Goal: Information Seeking & Learning: Compare options

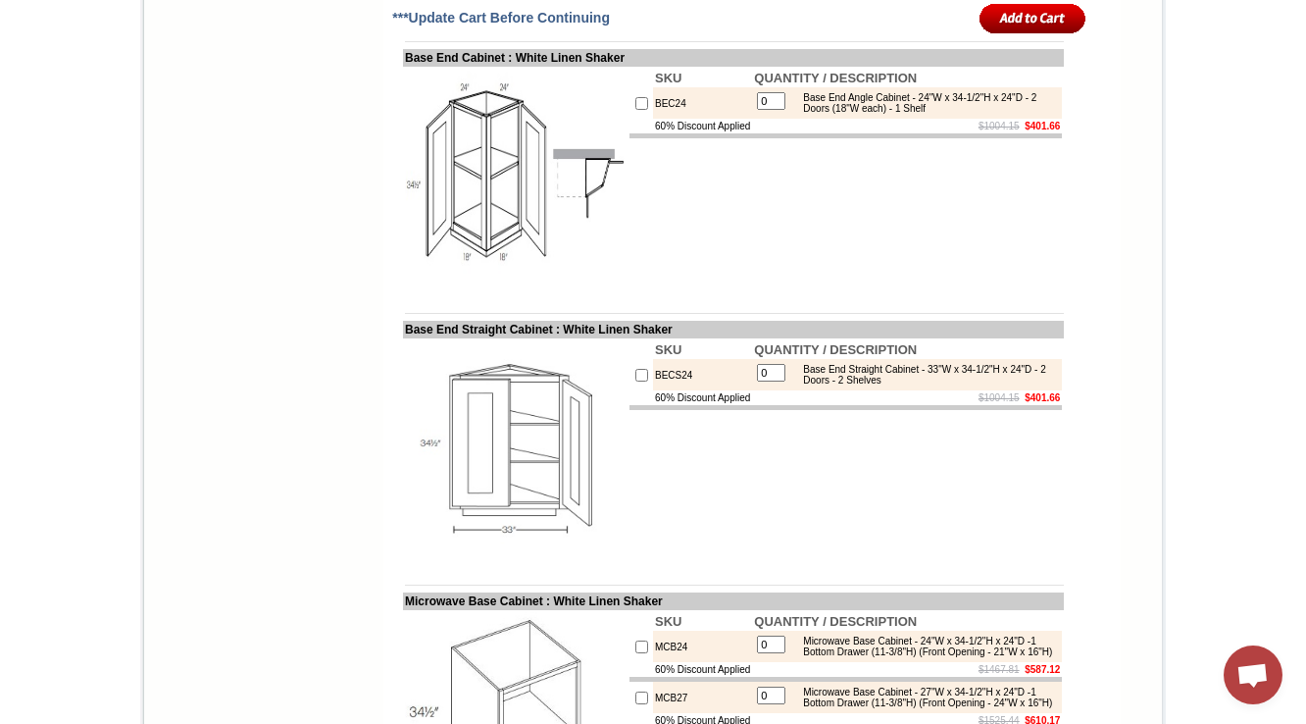
scroll to position [10739, 0]
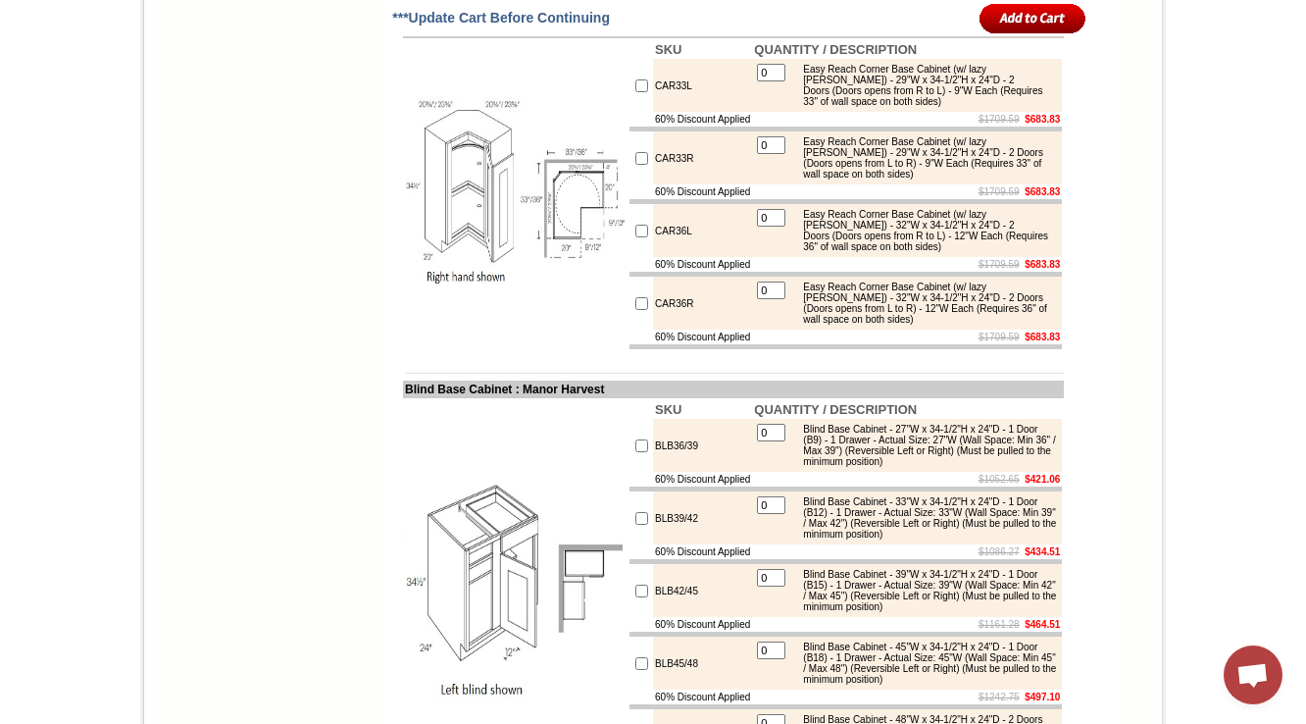
scroll to position [9004, 0]
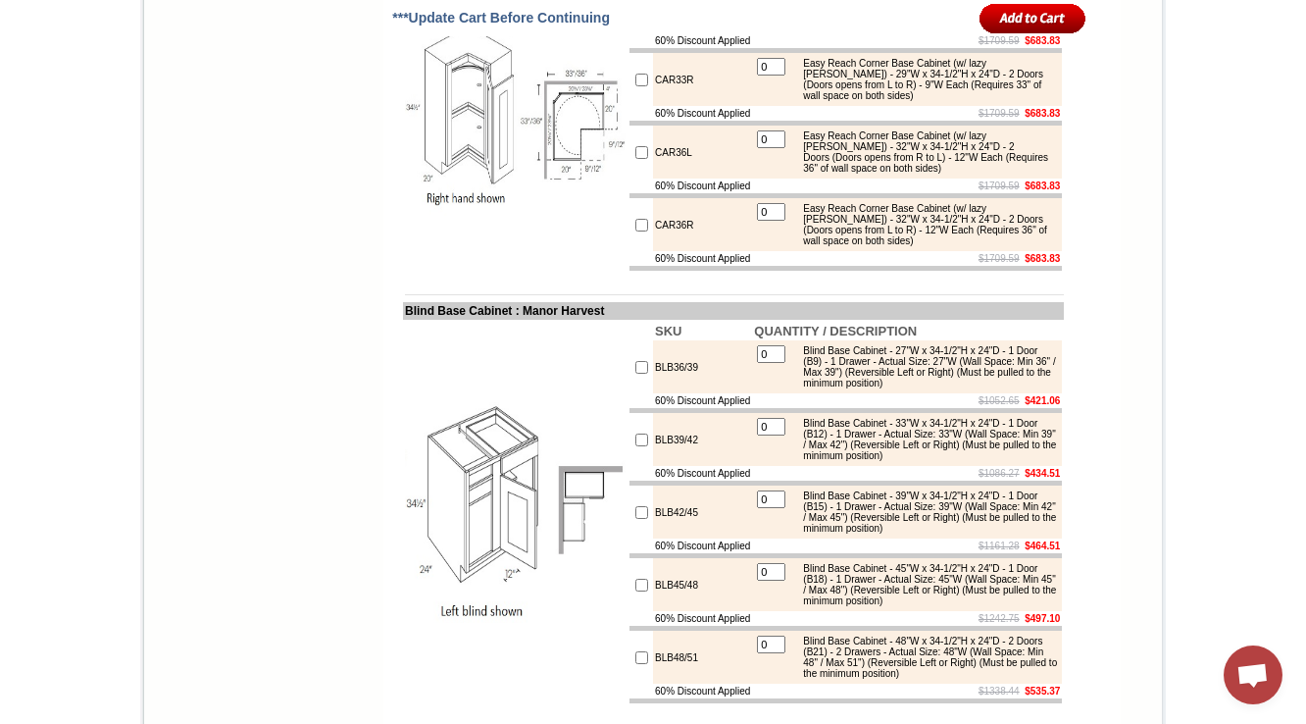
drag, startPoint x: 799, startPoint y: 221, endPoint x: 971, endPoint y: 257, distance: 175.4
copy div "Easy Reach Corner Base Cabinet (w/o lazy susan) - 32"W x 34-1/2"H x 24"D - 2 Do…"
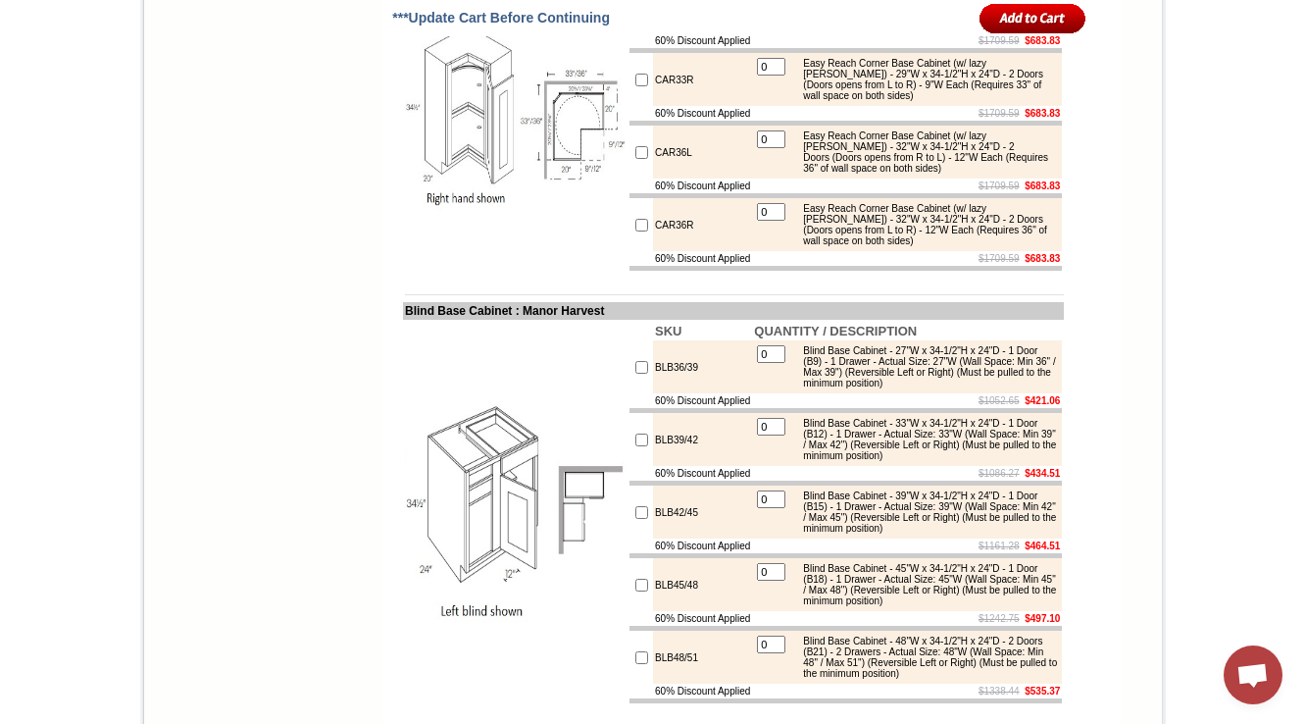
drag, startPoint x: 803, startPoint y: 224, endPoint x: 1012, endPoint y: 239, distance: 209.5
copy div "Easy Reach Corner Base Cabinet (w/o lazy susan) - 32"W x 34-1/2"H x 24"D - 2 Do…"
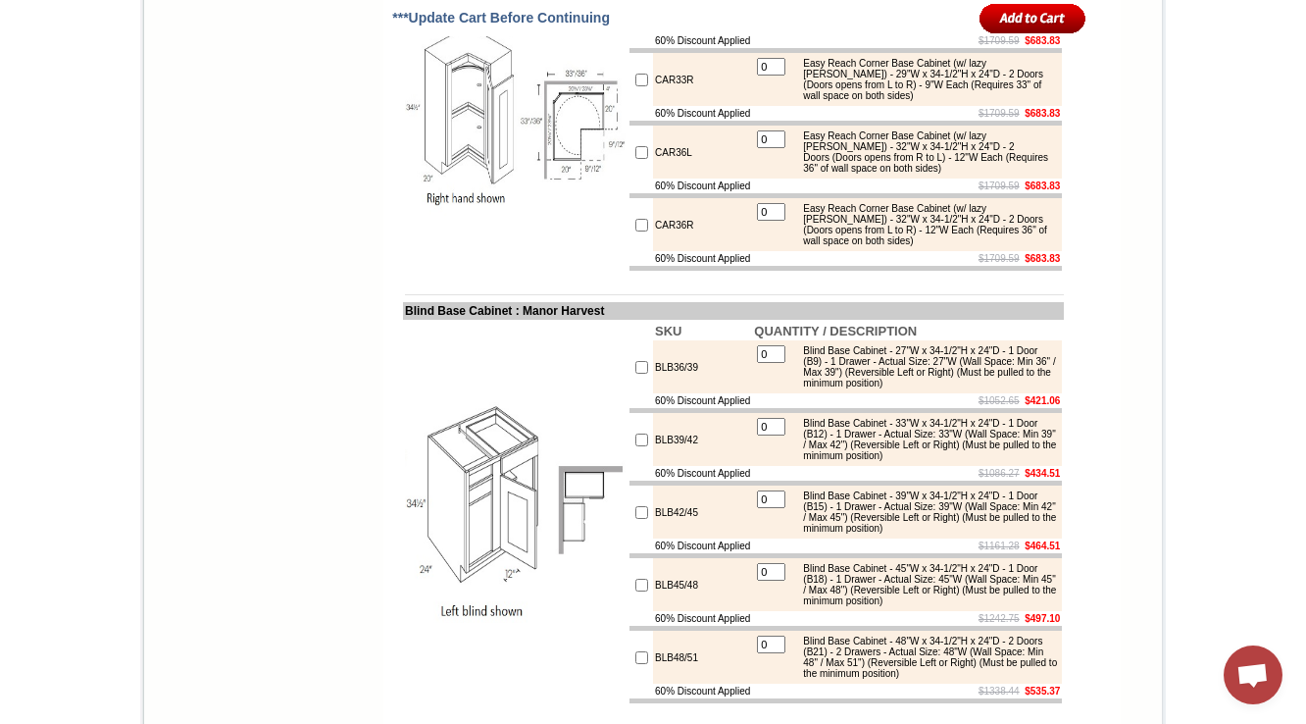
drag, startPoint x: 385, startPoint y: 179, endPoint x: 729, endPoint y: 180, distance: 343.3
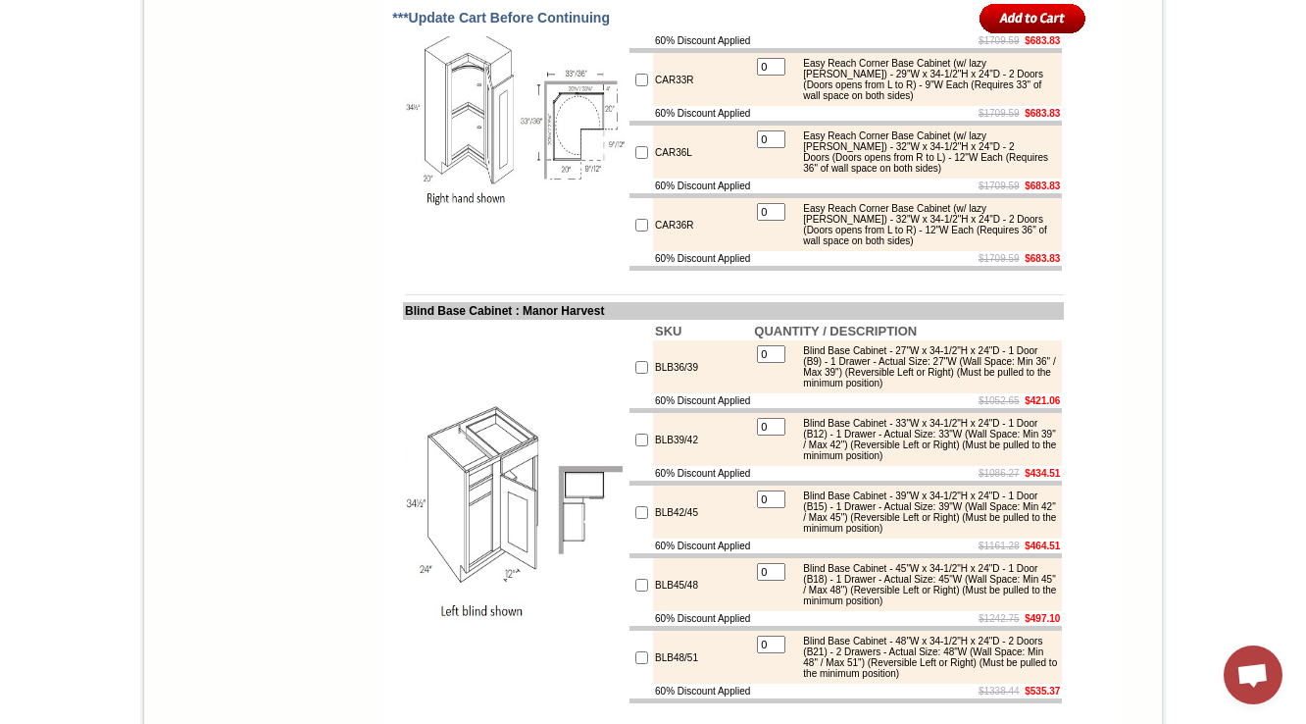
copy td "Easy Reach Full Depth (w/ Lazy Susan) Corner Base"
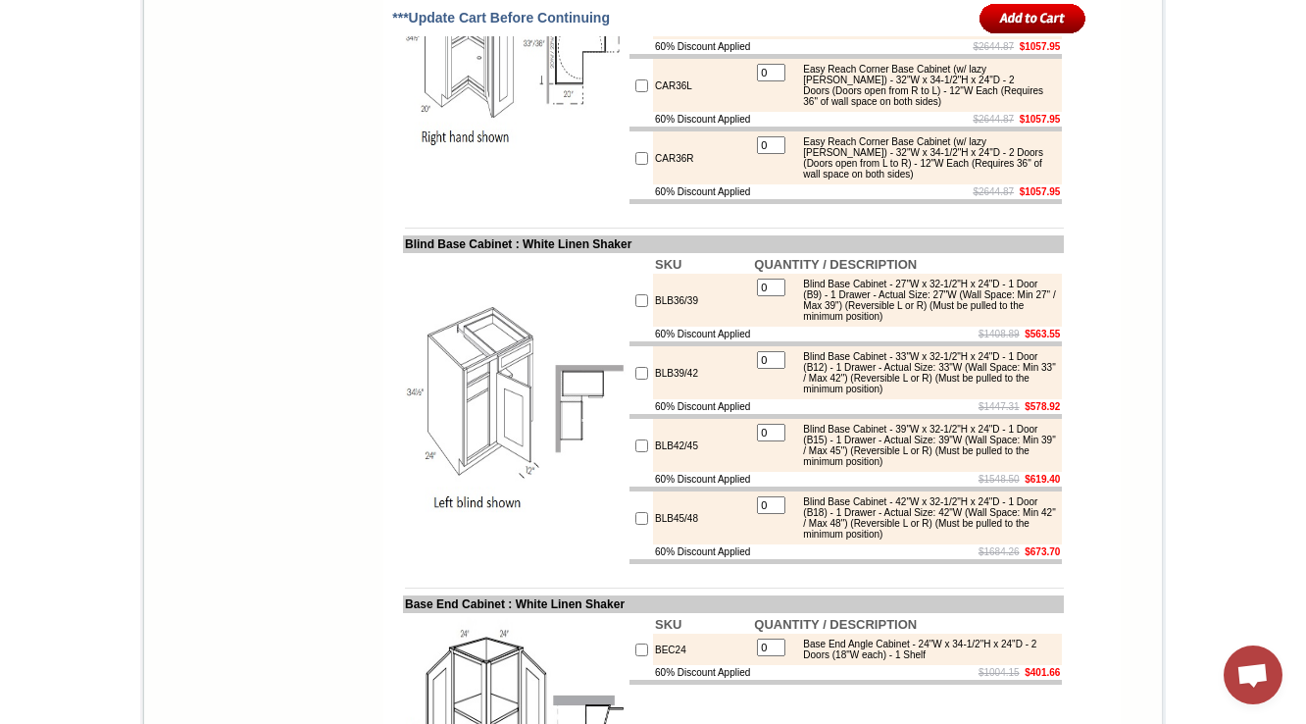
scroll to position [10065, 0]
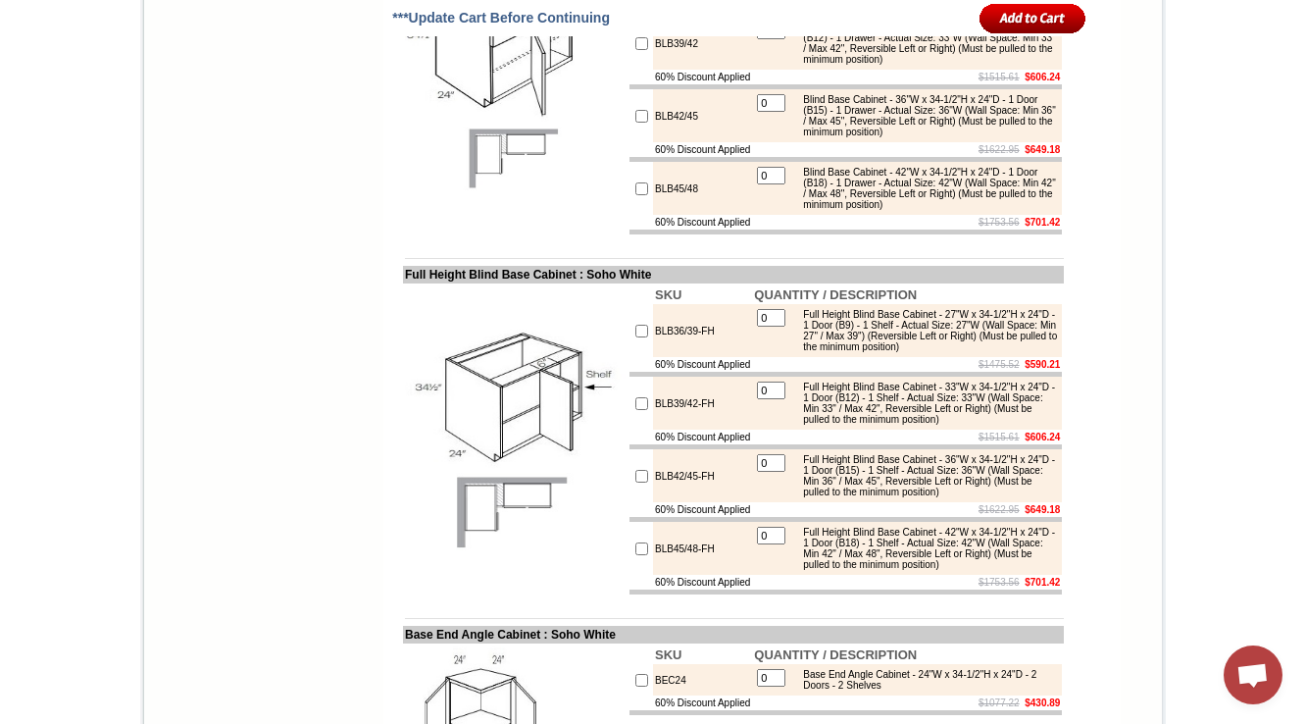
scroll to position [9427, 0]
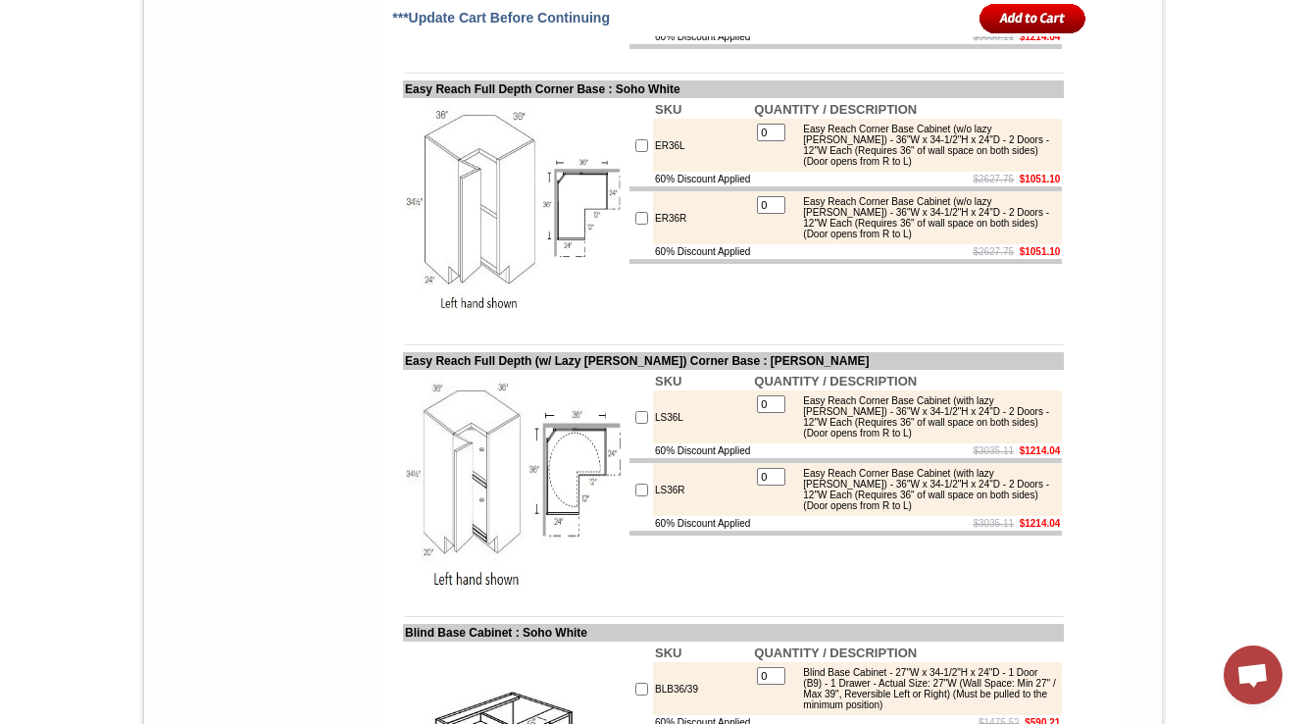
scroll to position [8709, 0]
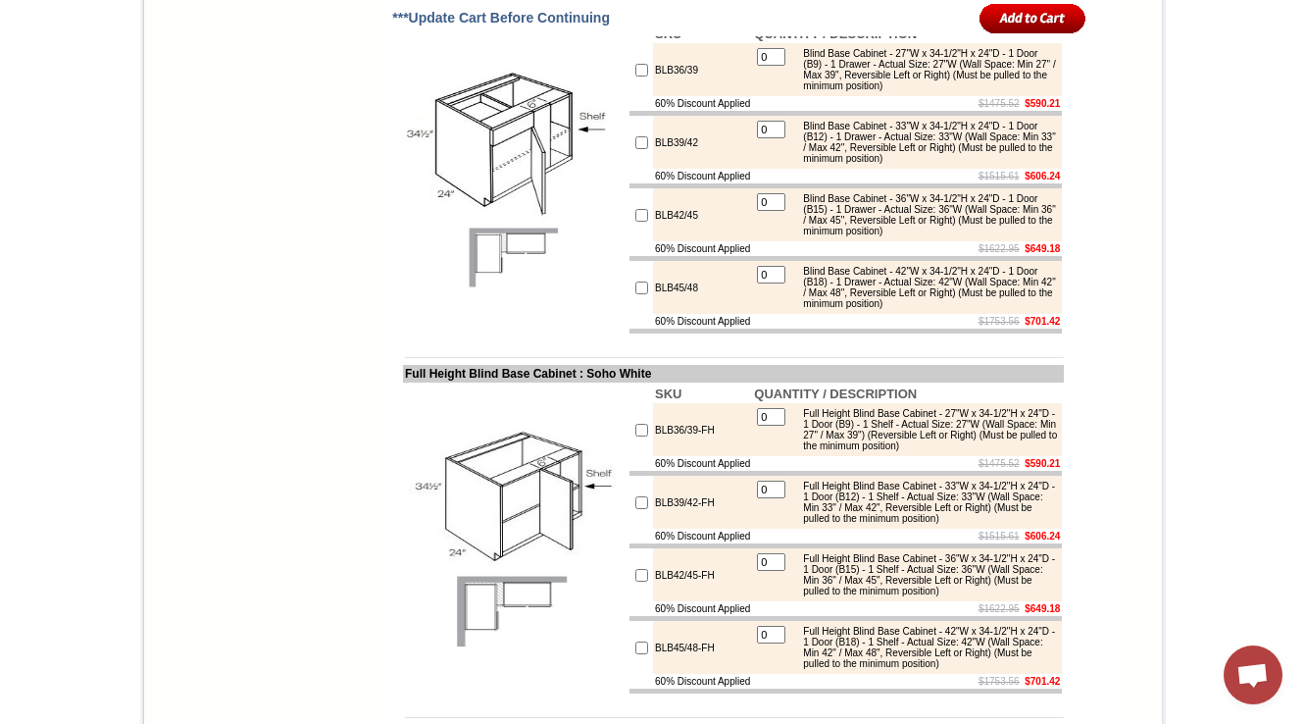
scroll to position [9337, 0]
drag, startPoint x: 801, startPoint y: 273, endPoint x: 979, endPoint y: 288, distance: 178.2
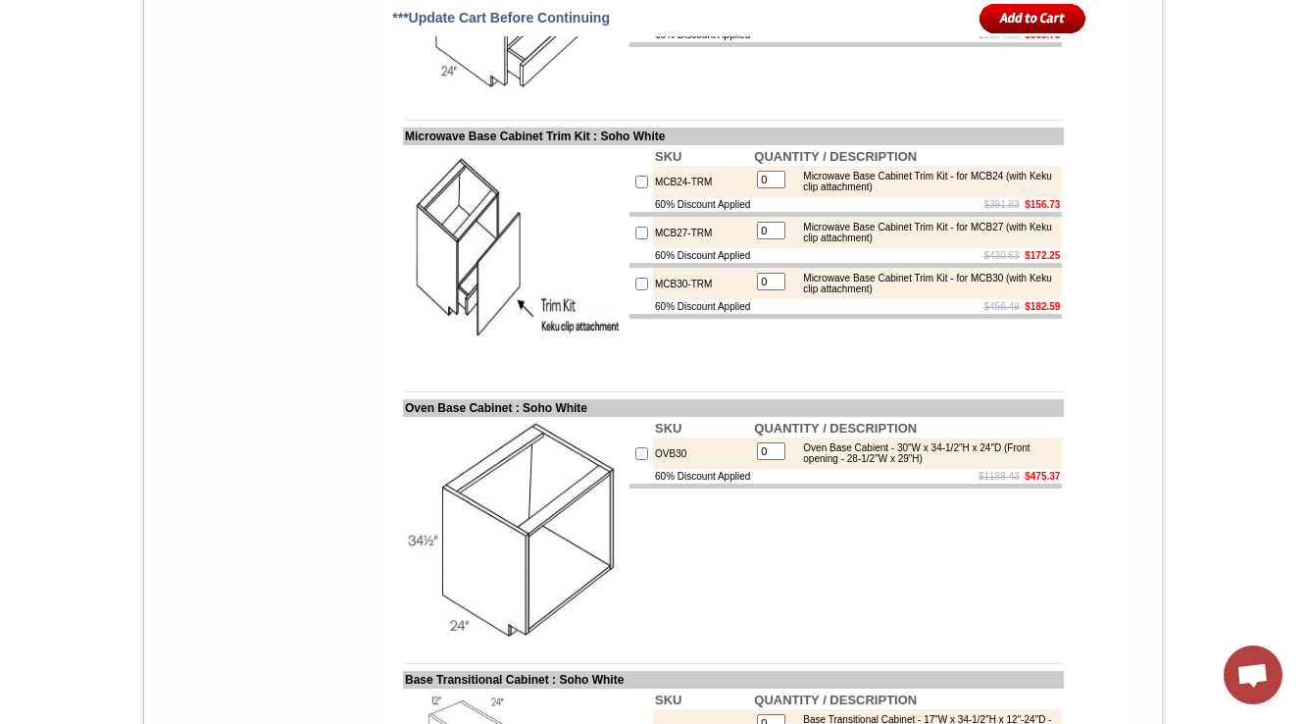
scroll to position [10985, 0]
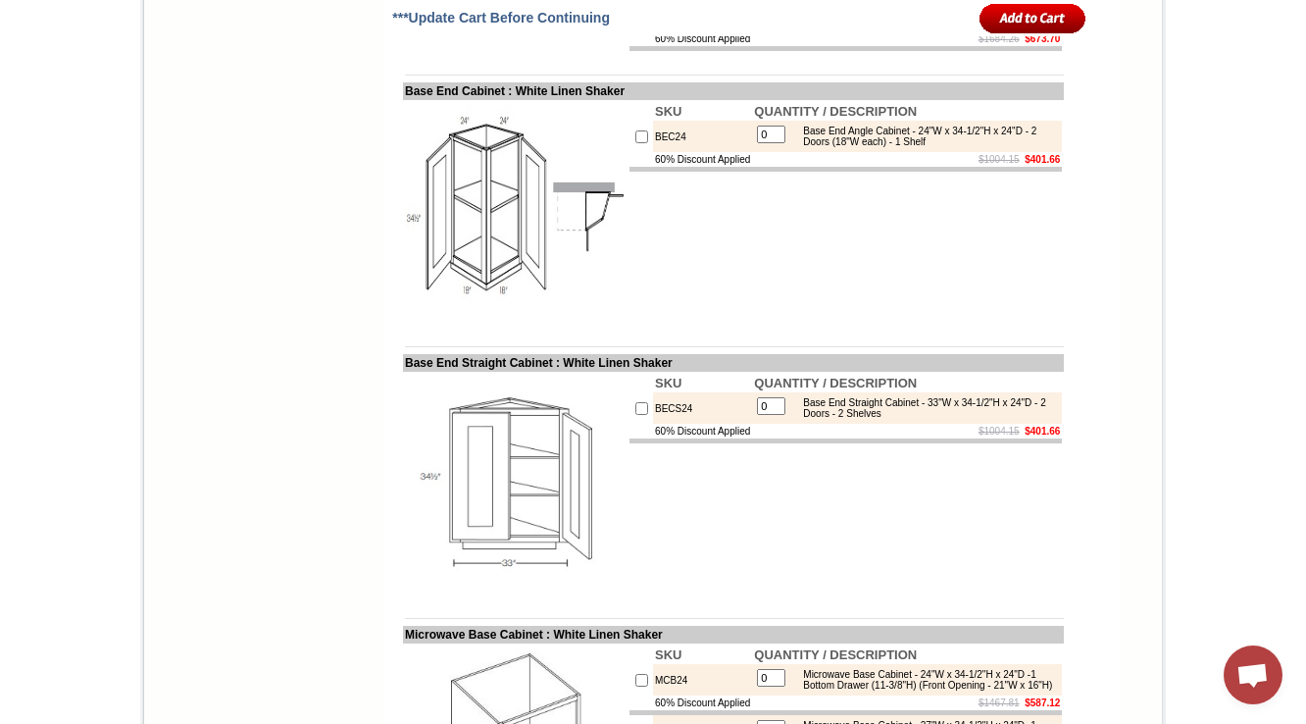
scroll to position [10849, 0]
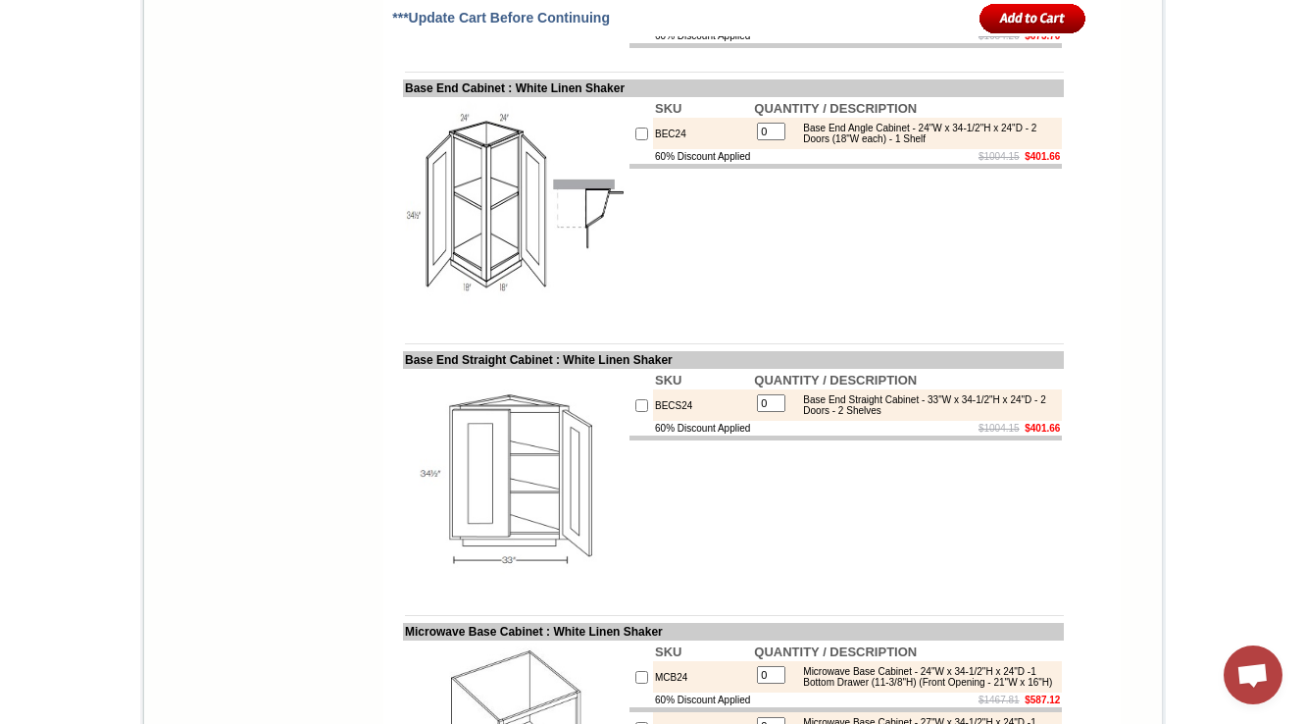
drag, startPoint x: 969, startPoint y: 308, endPoint x: 1046, endPoint y: 302, distance: 76.7
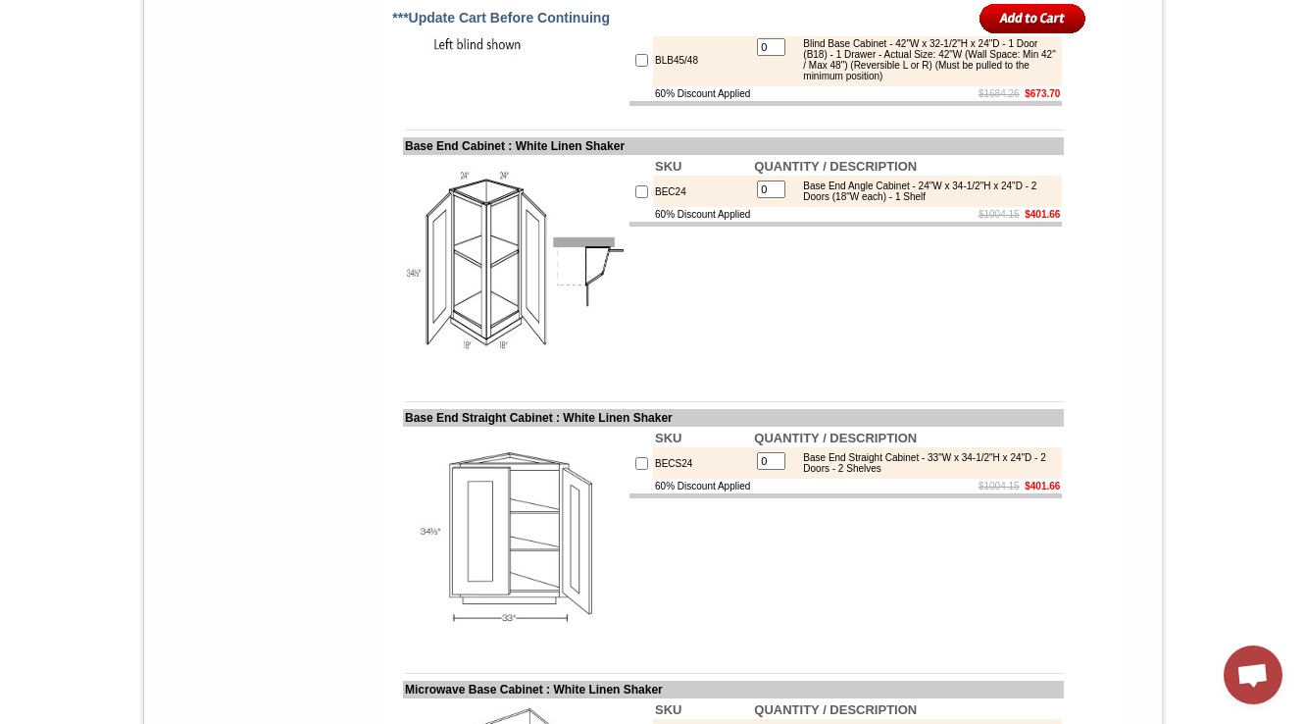
scroll to position [10845, 0]
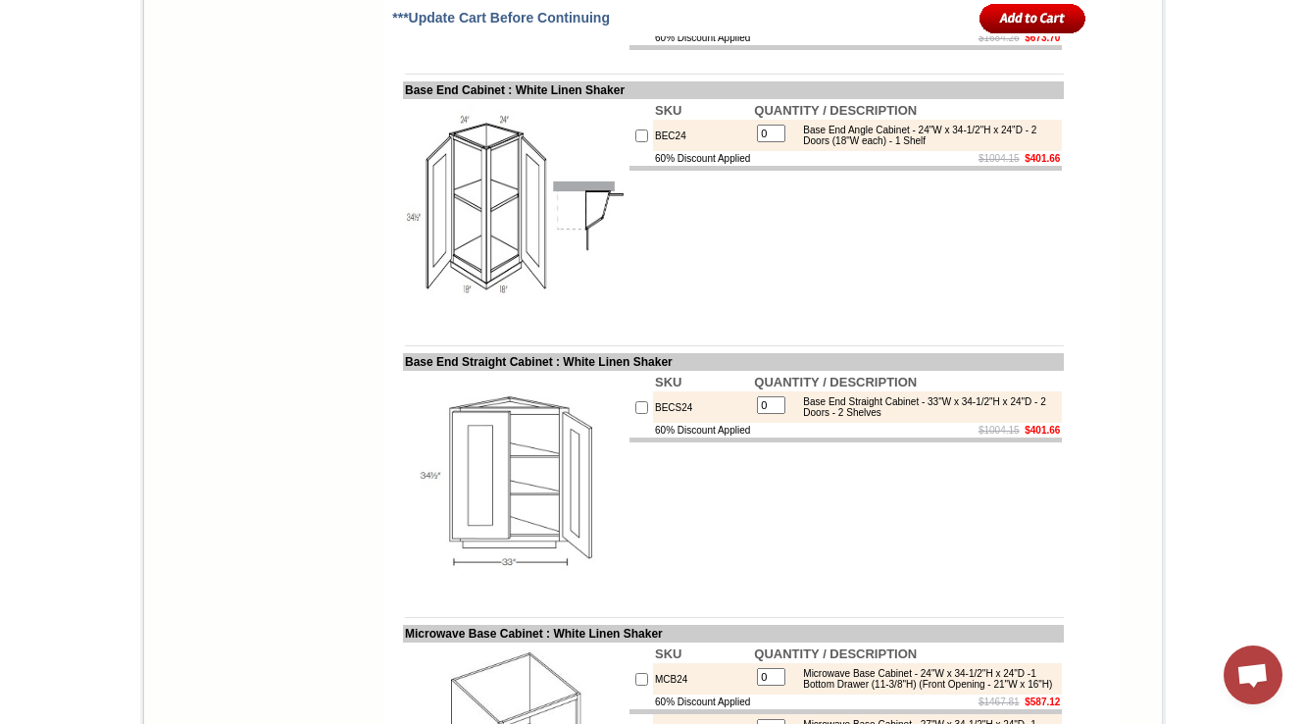
scroll to position [10845, 0]
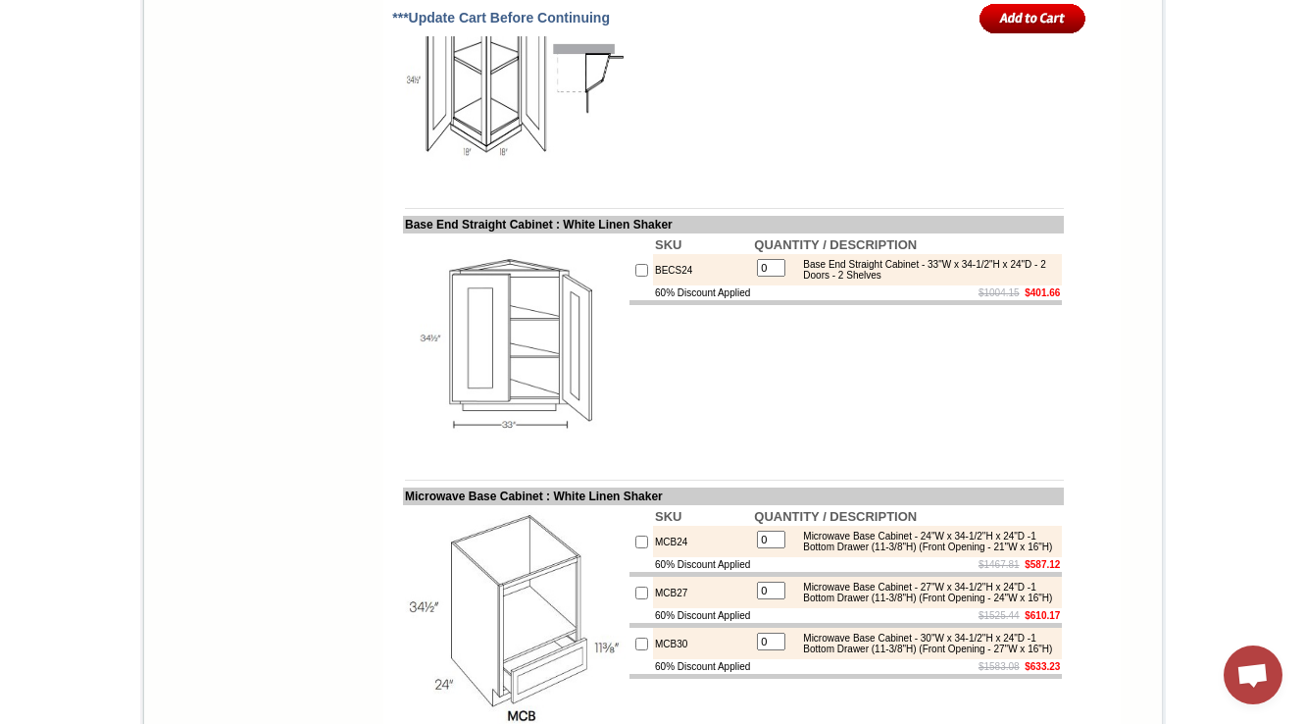
scroll to position [11002, 0]
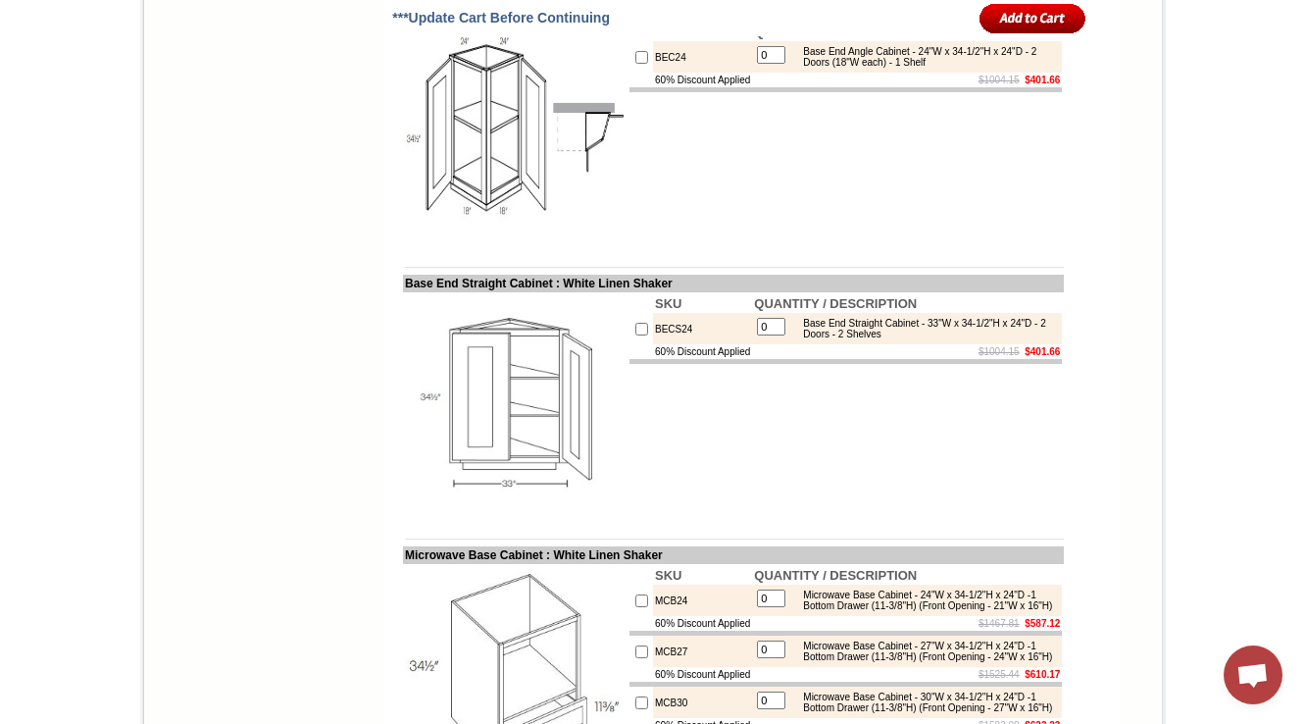
scroll to position [10924, 0]
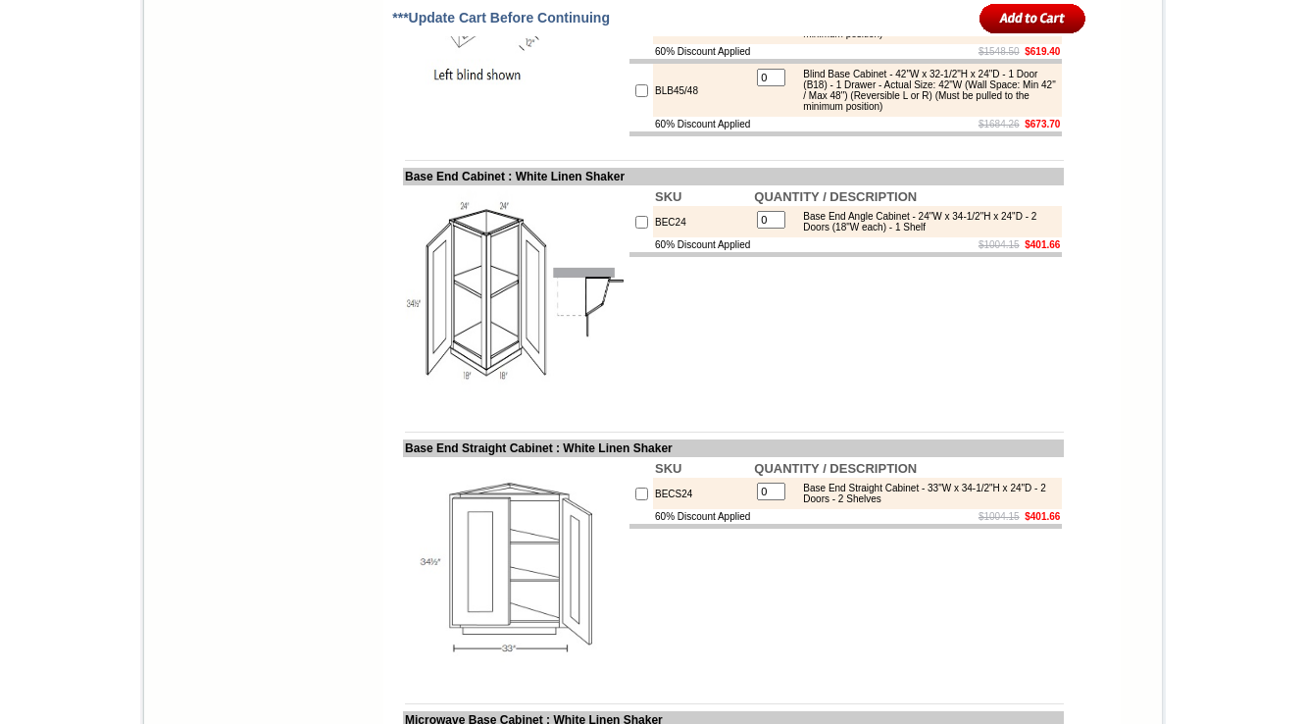
scroll to position [10767, 0]
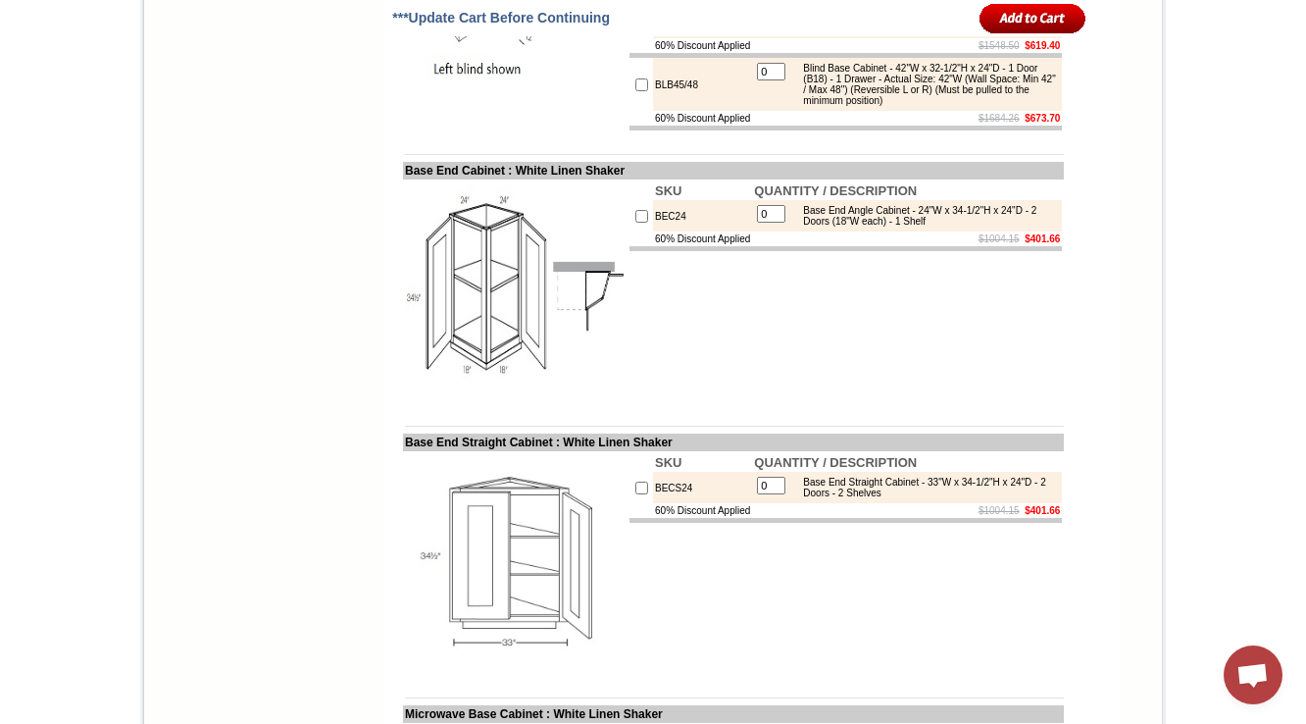
drag, startPoint x: 386, startPoint y: 306, endPoint x: 726, endPoint y: 306, distance: 339.3
drag, startPoint x: 729, startPoint y: 307, endPoint x: 410, endPoint y: 295, distance: 319.0
copy tbody "Easy Reach Full Depth (w/ Lazy Susan) Corner Base"
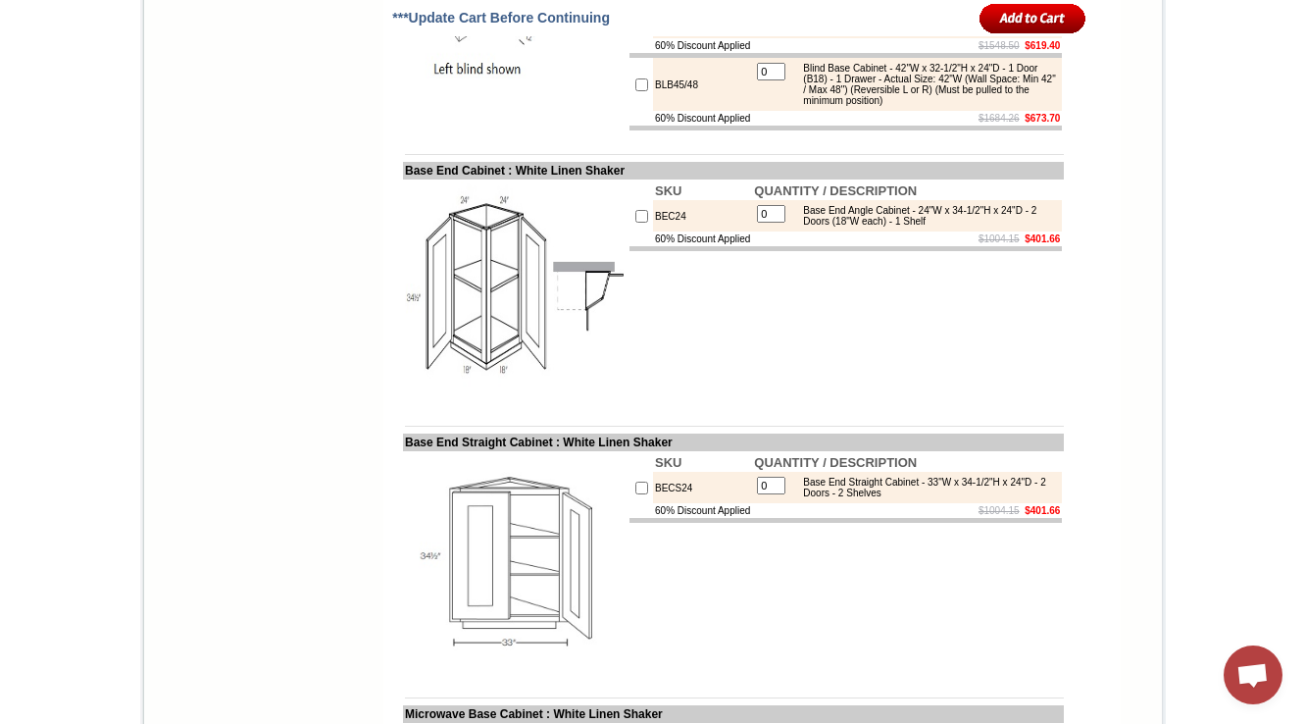
drag, startPoint x: 804, startPoint y: 342, endPoint x: 979, endPoint y: 381, distance: 178.7
copy div "Easy Reach Corner Base Cabinet (w/o lazy susan) - 36"W x 34-1/2"H x 24"D - 2 Do…"
drag, startPoint x: 801, startPoint y: 428, endPoint x: 1000, endPoint y: 468, distance: 203.1
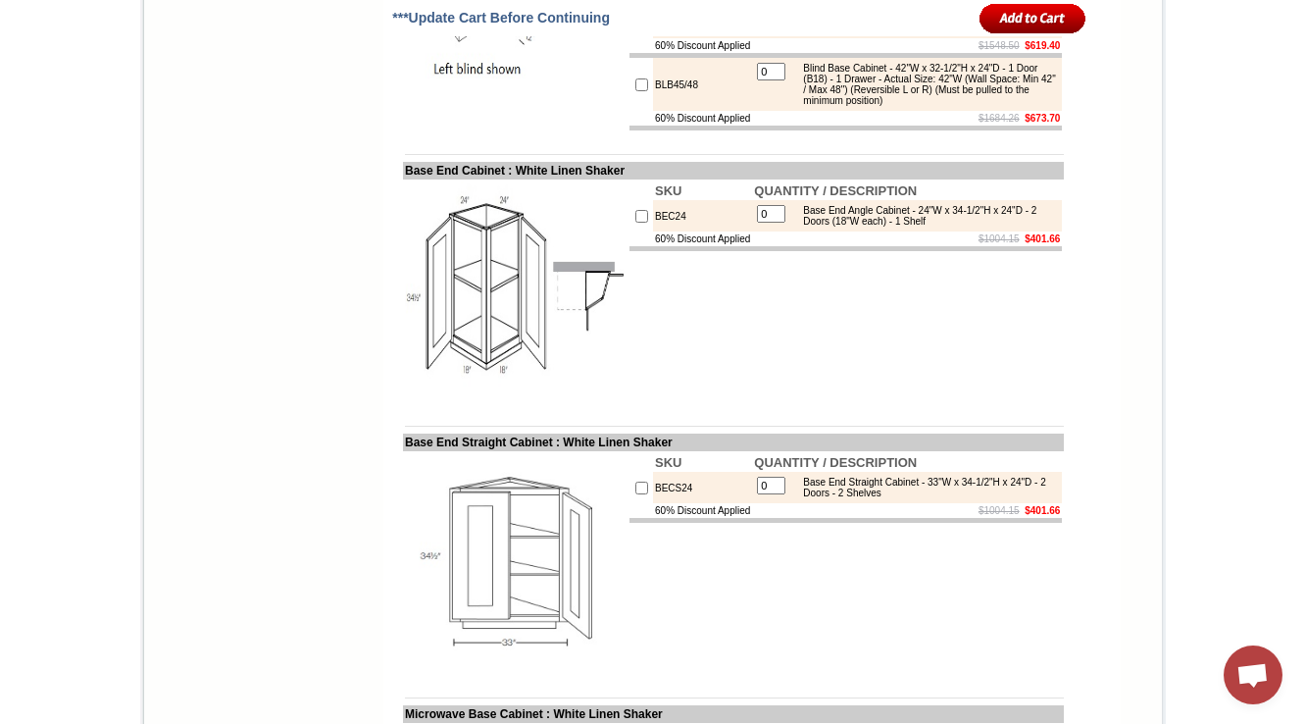
copy div "Easy Reach Corner Base Cabinet (w/o lazy susan) - 36"W x 34-1/2"H x 24"D - 2 Do…"
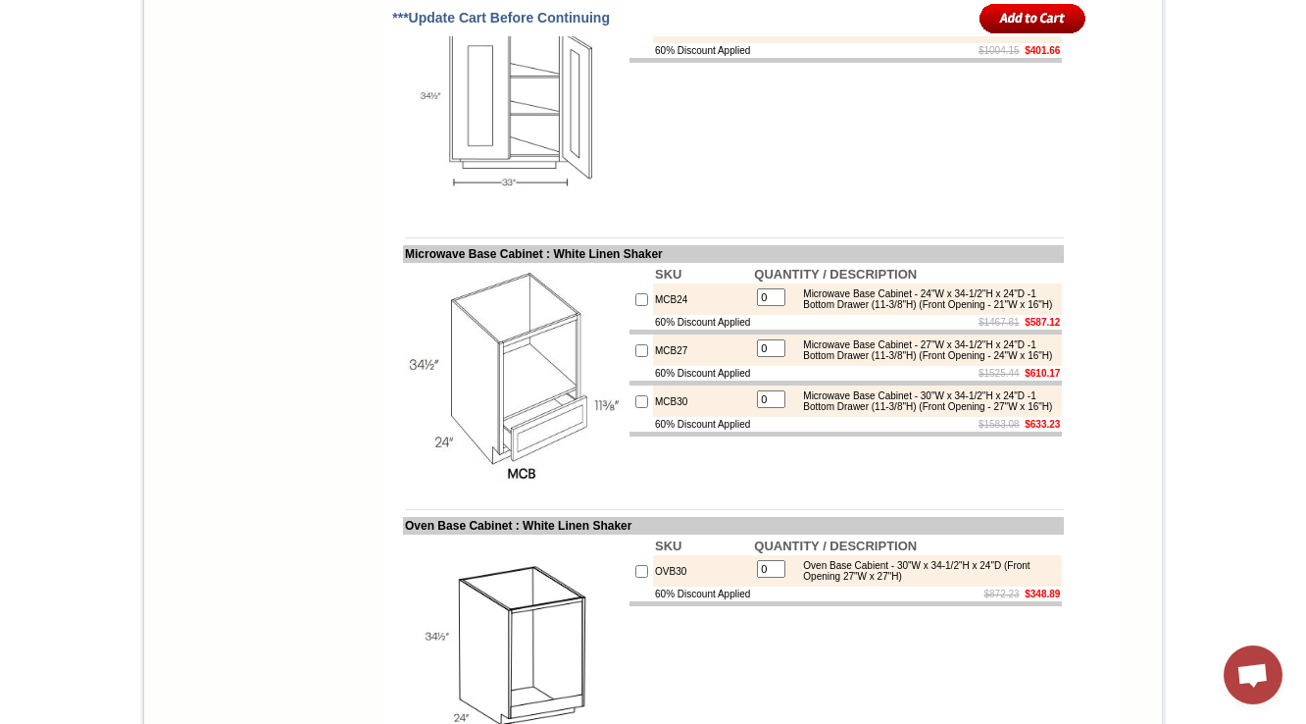
scroll to position [10924, 0]
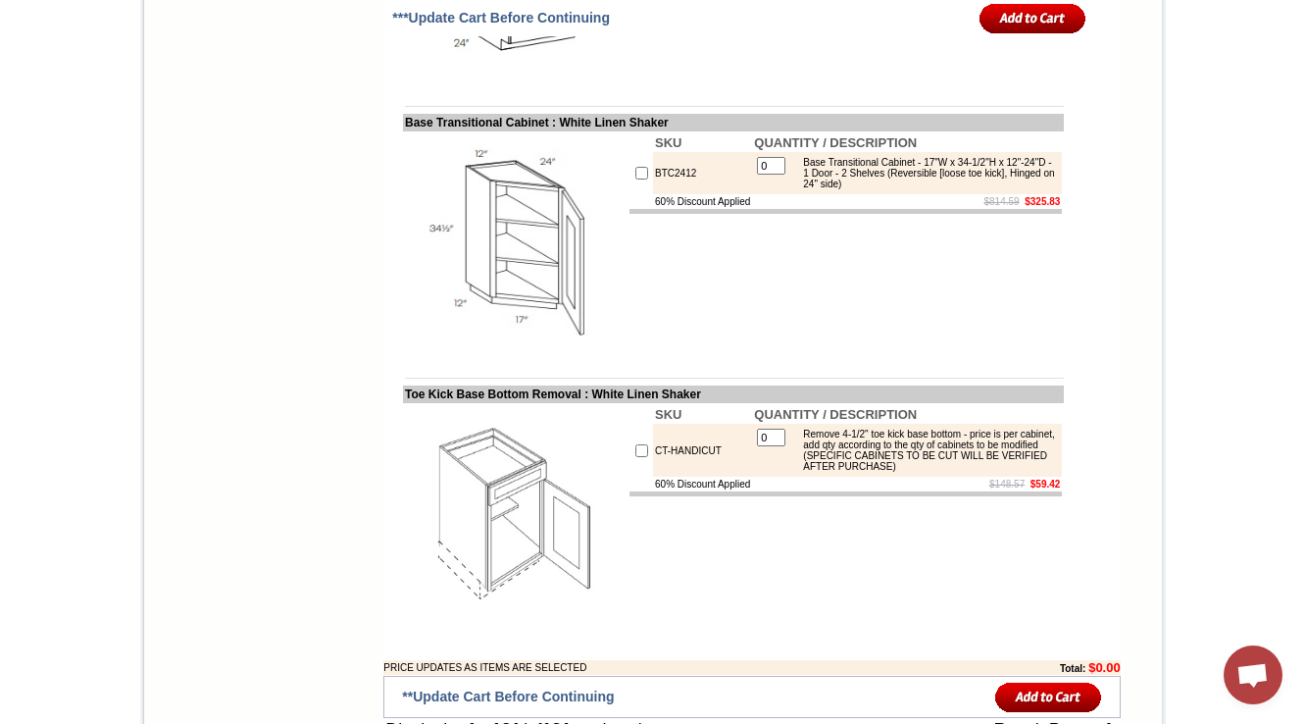
scroll to position [11552, 0]
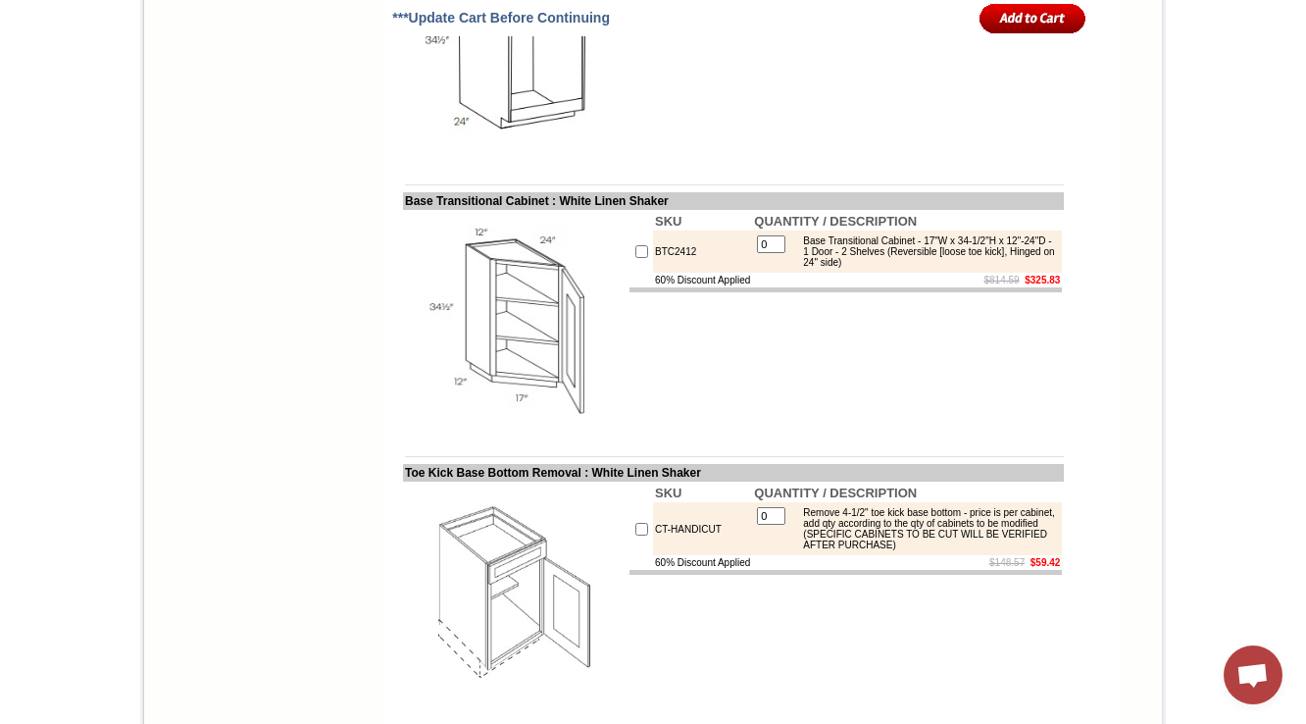
copy td "BECS24"
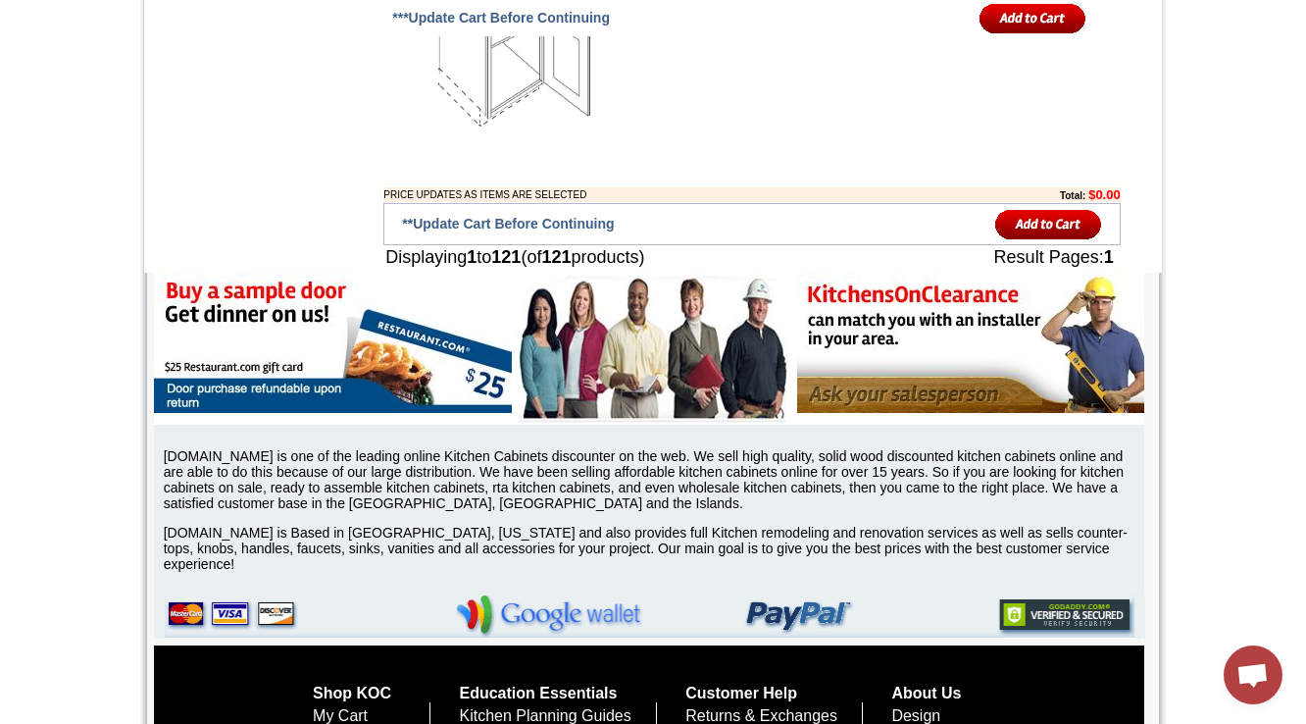
scroll to position [12101, 0]
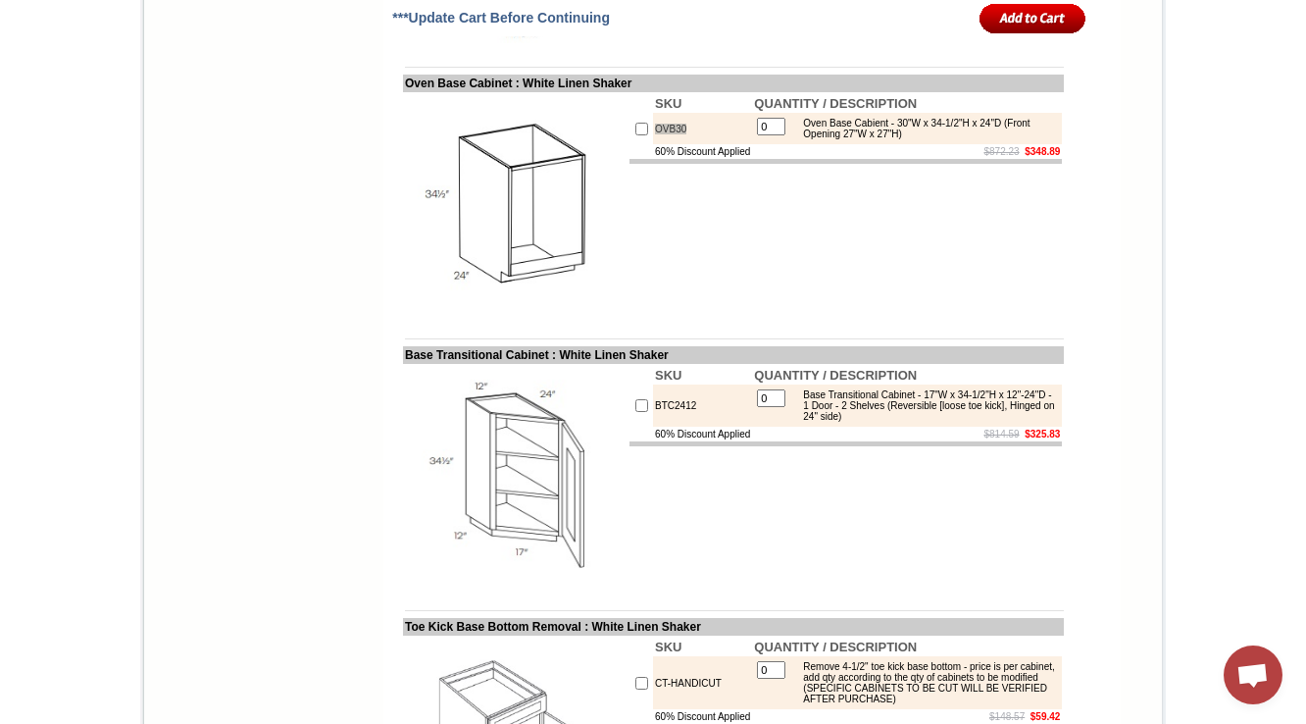
scroll to position [11395, 0]
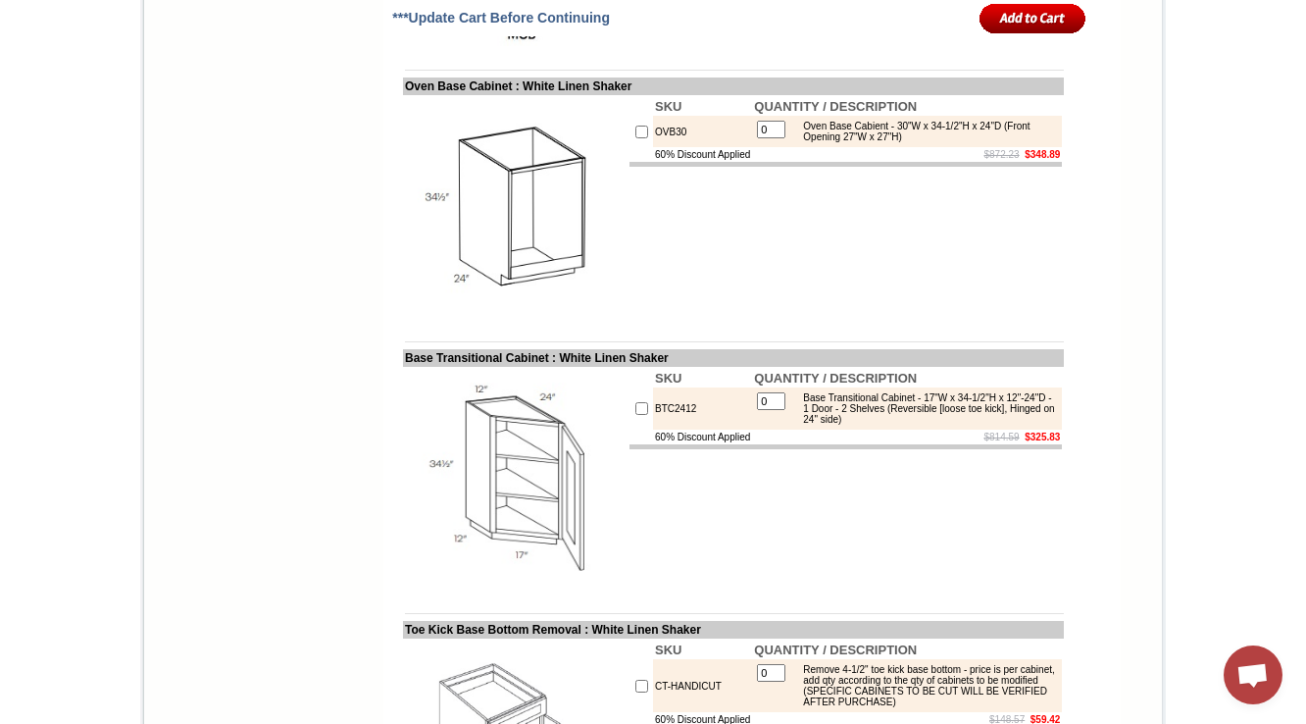
drag, startPoint x: 383, startPoint y: 348, endPoint x: 537, endPoint y: 352, distance: 154.0
copy td "Base End Straight Cabi"
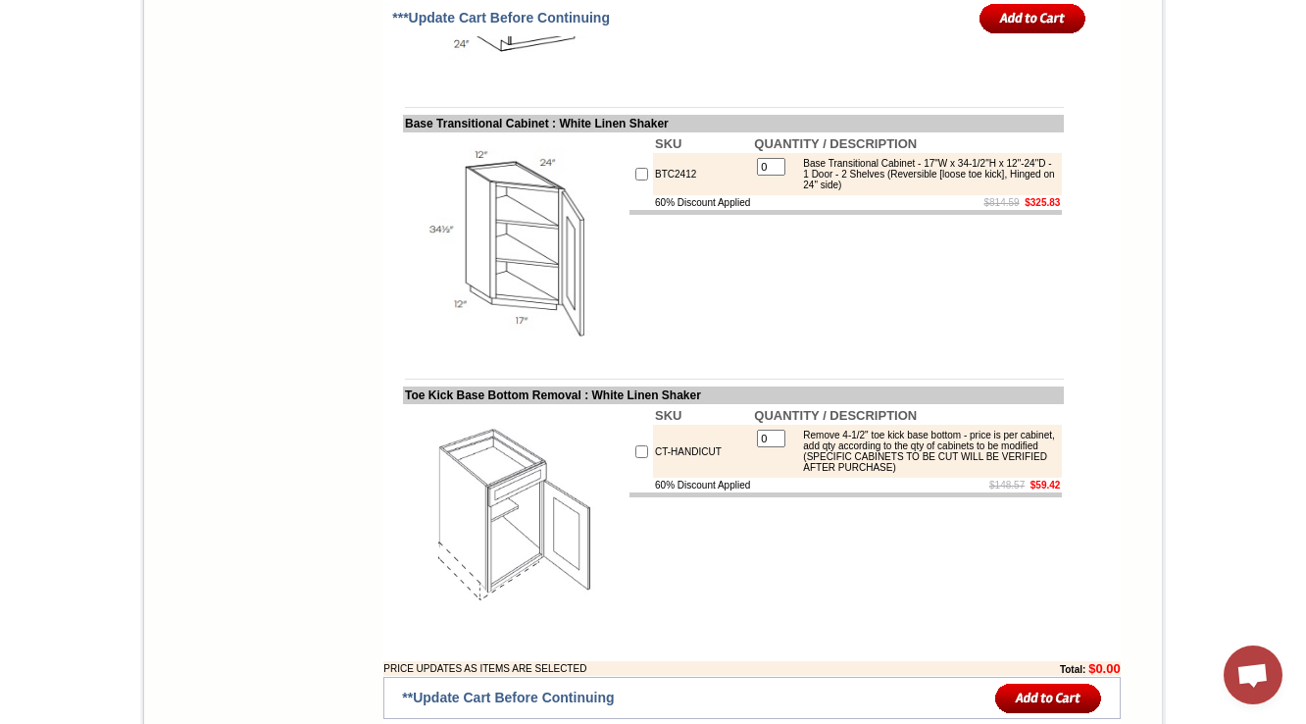
scroll to position [11630, 0]
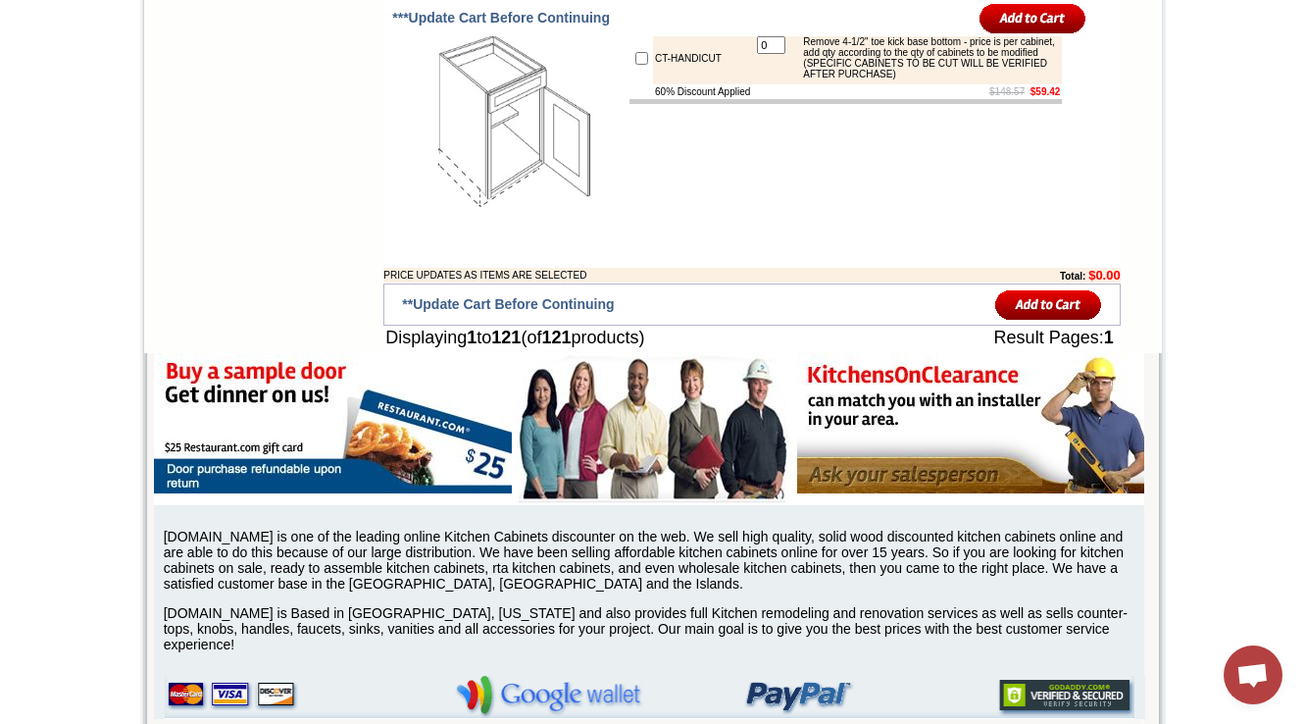
scroll to position [12258, 0]
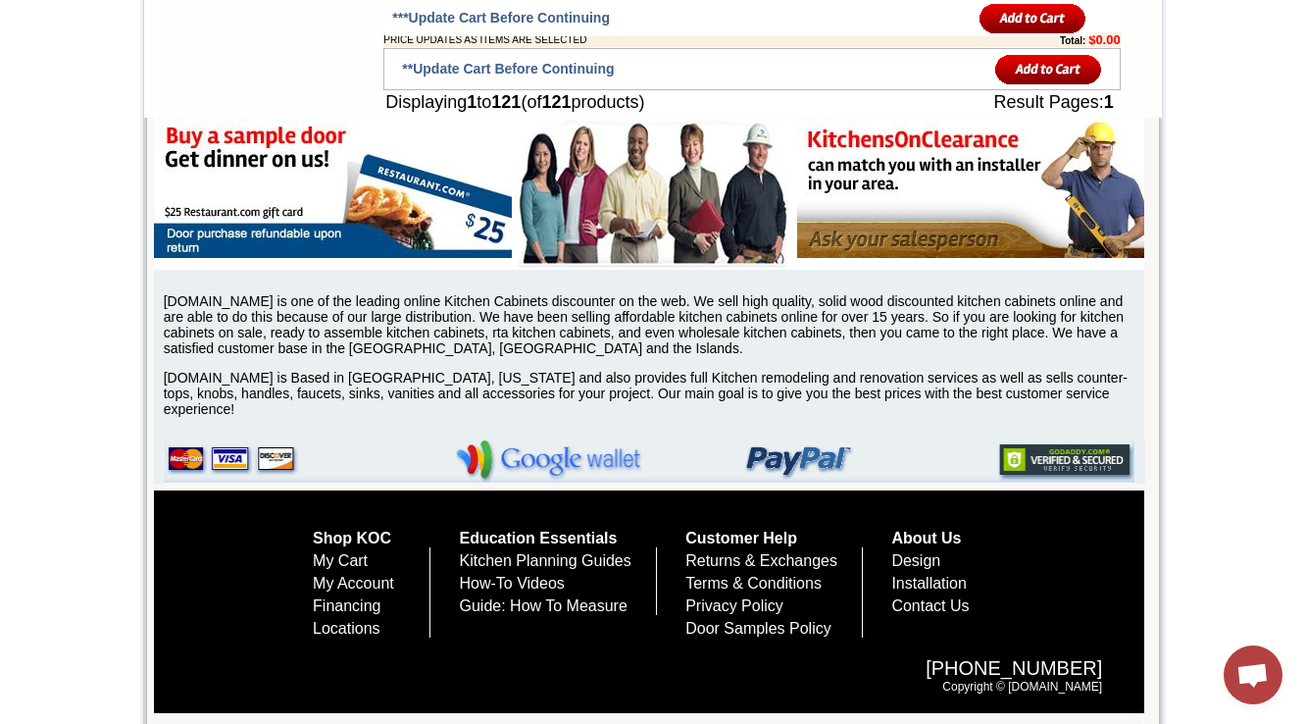
drag, startPoint x: 384, startPoint y: 307, endPoint x: 526, endPoint y: 305, distance: 141.2
copy td "Base Transitional Cab"
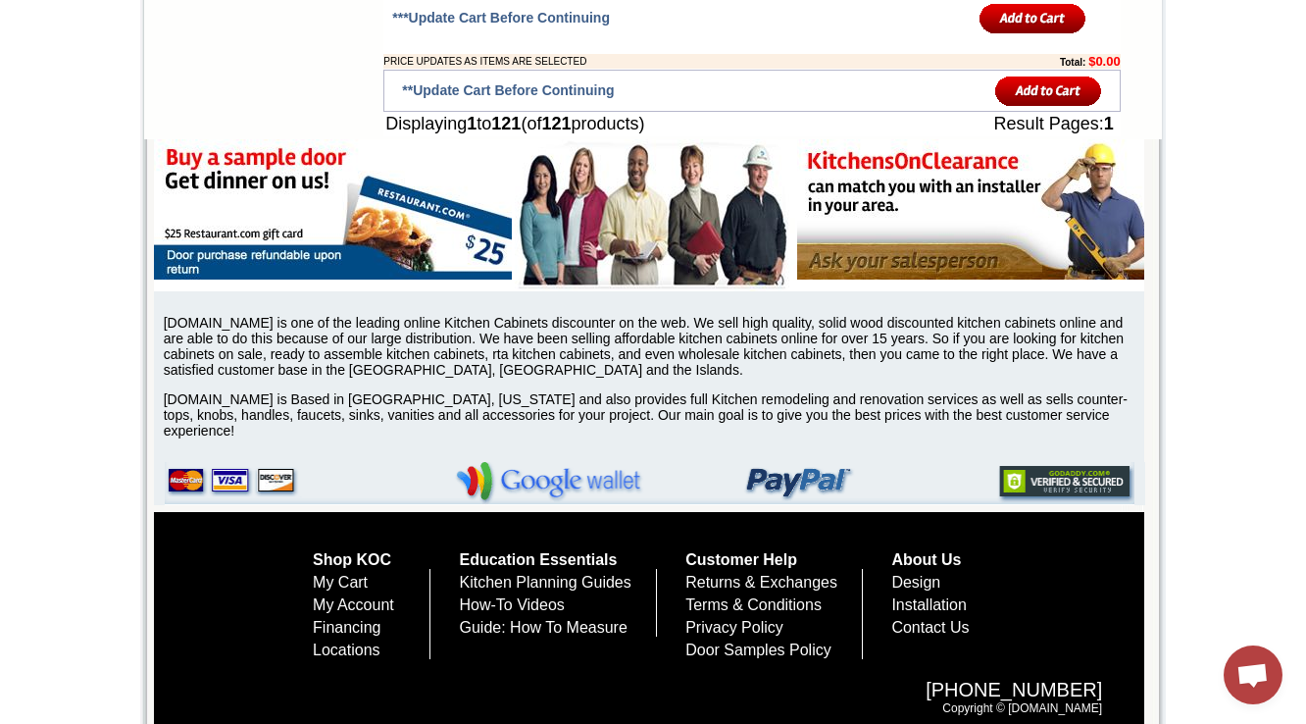
scroll to position [11963, 0]
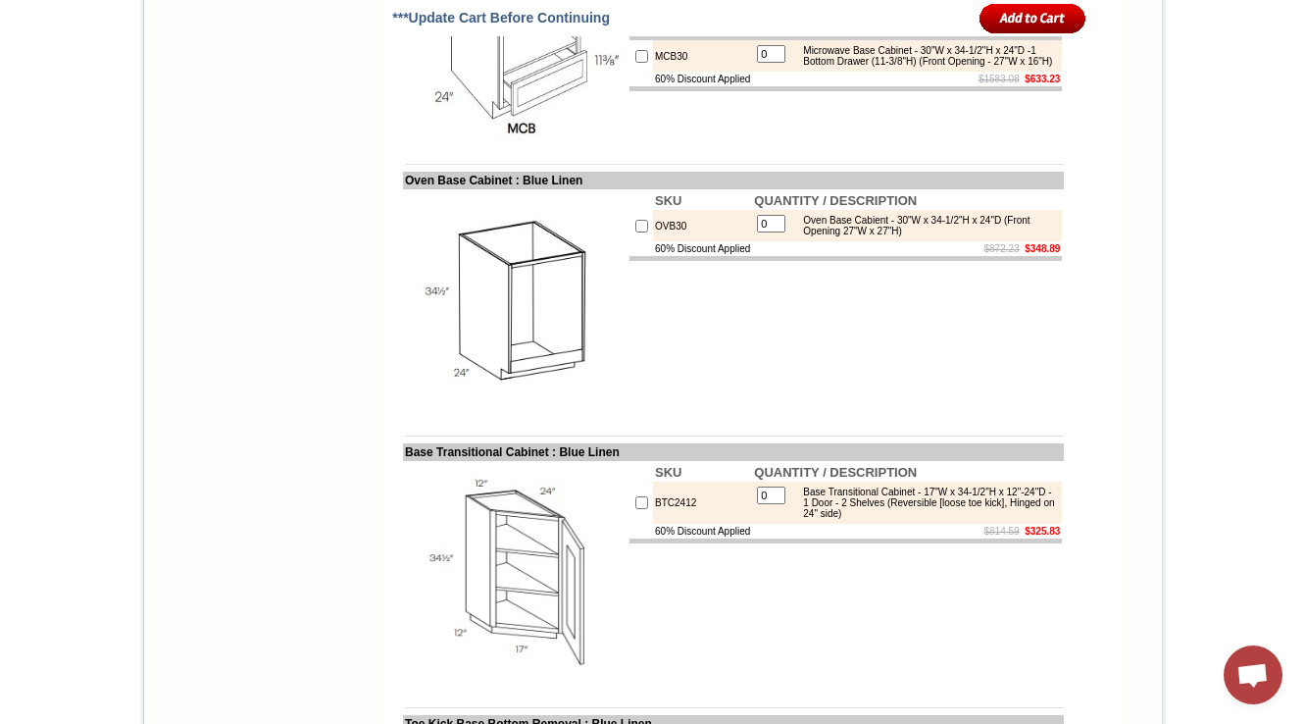
scroll to position [10880, 0]
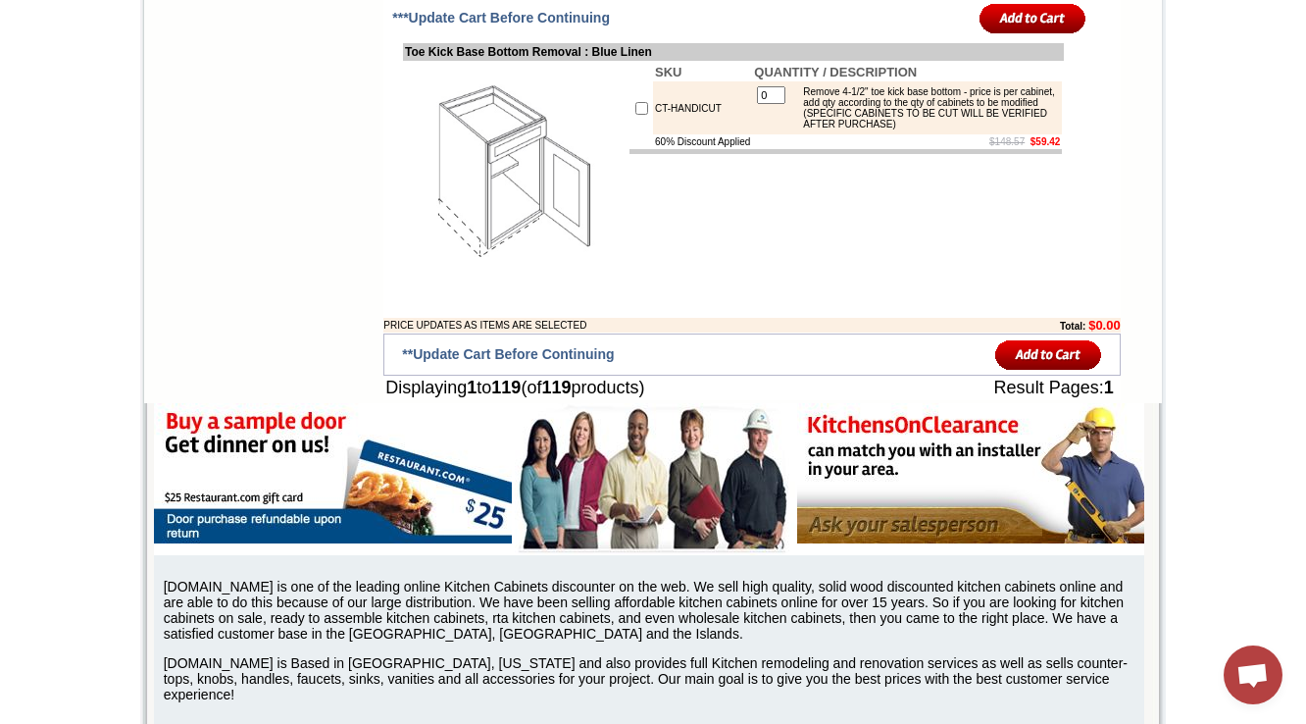
scroll to position [11743, 0]
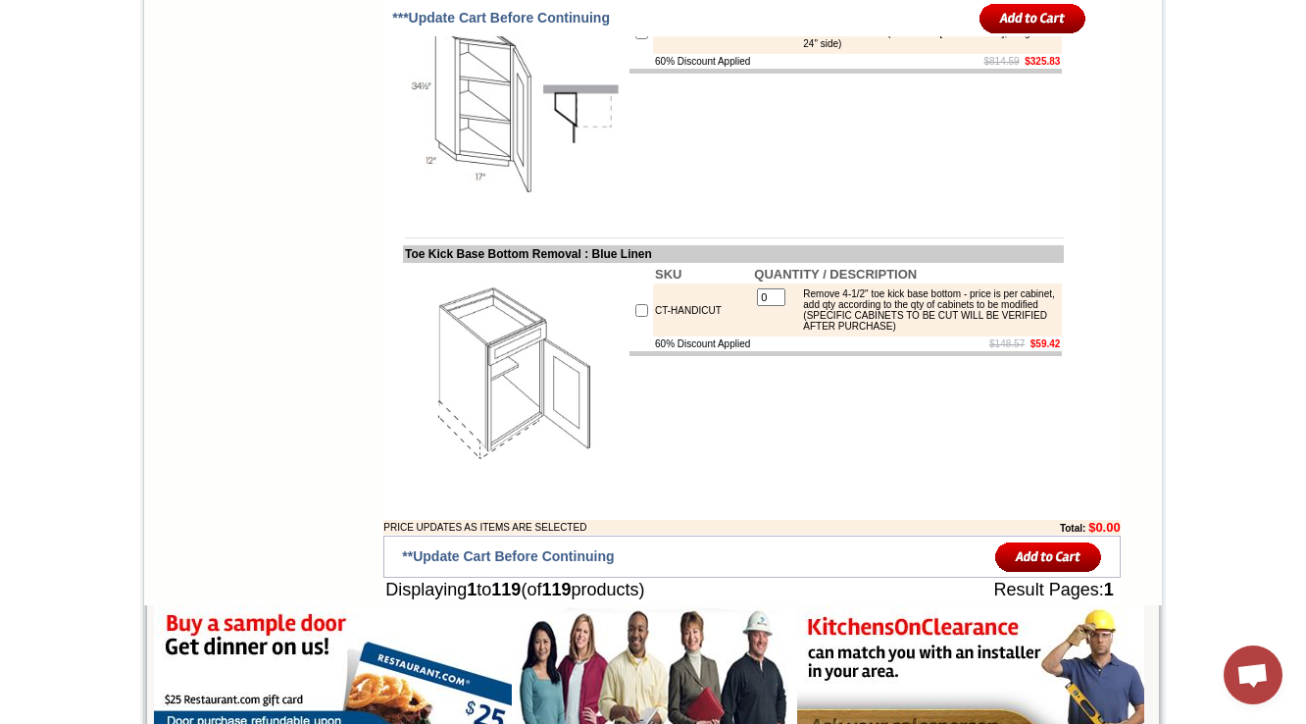
scroll to position [11351, 0]
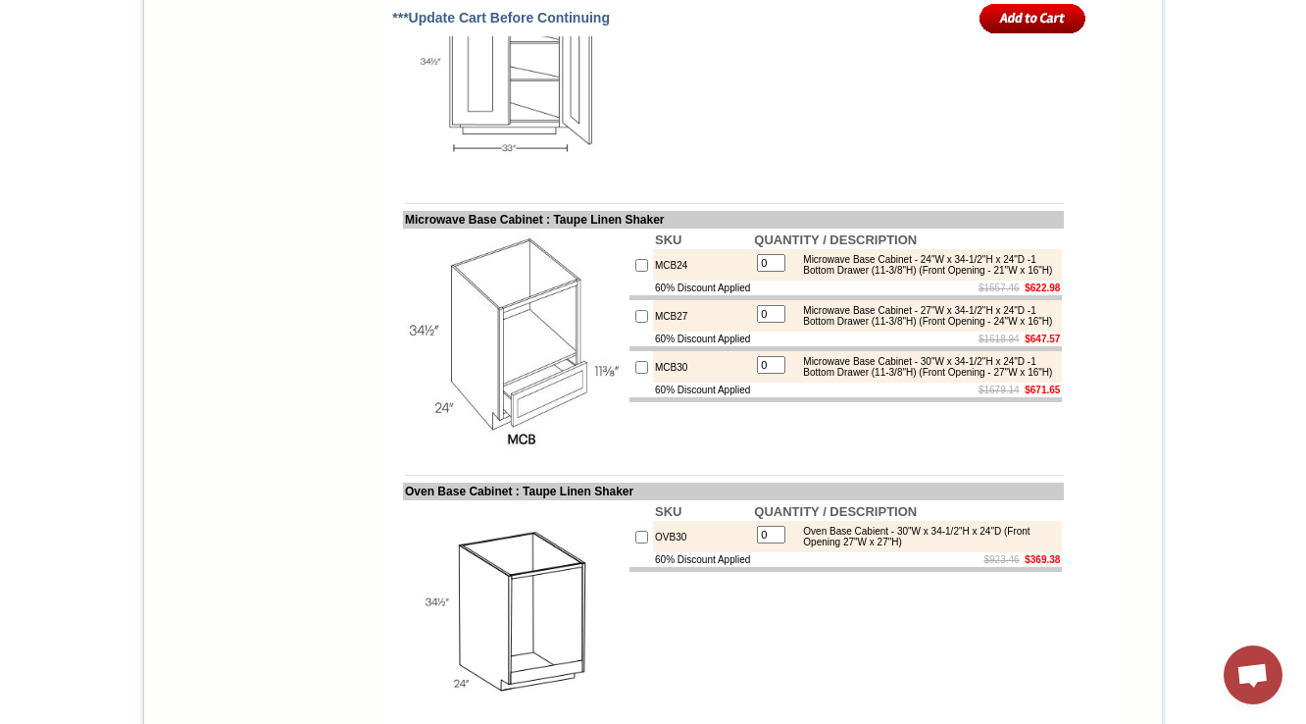
scroll to position [10995, 0]
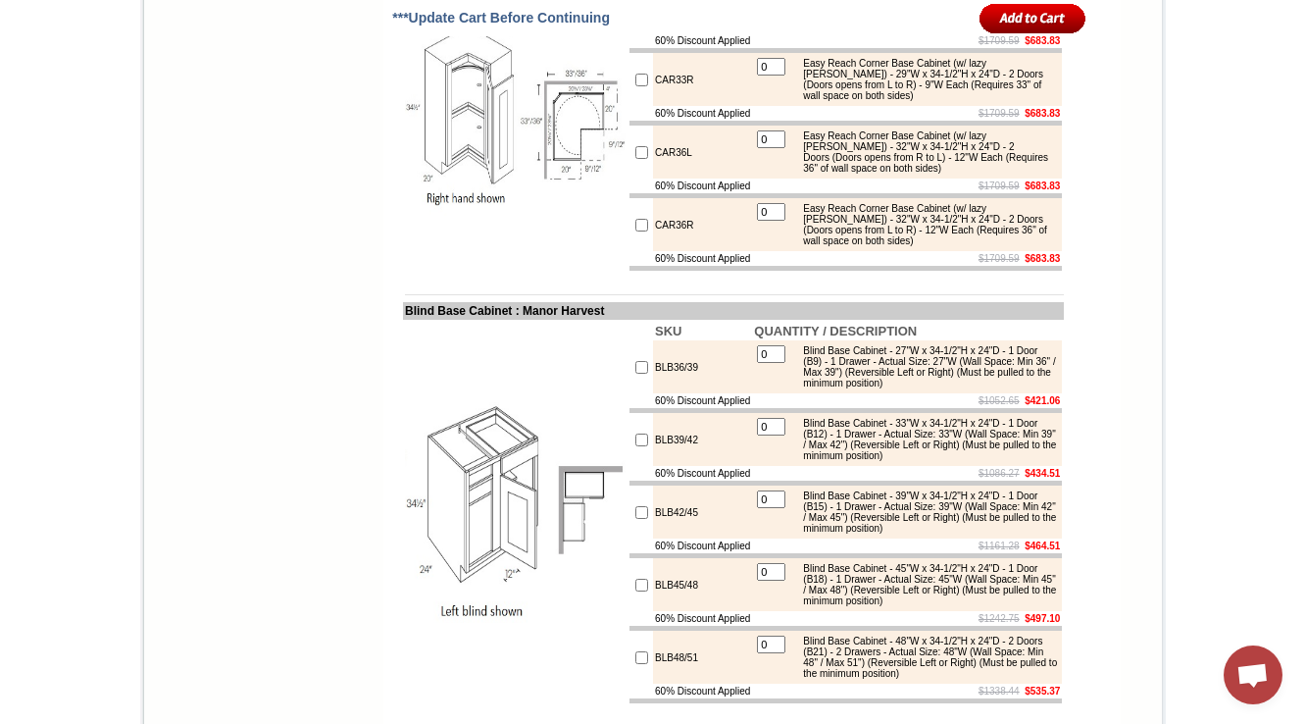
scroll to position [9004, 0]
